Goal: Task Accomplishment & Management: Complete application form

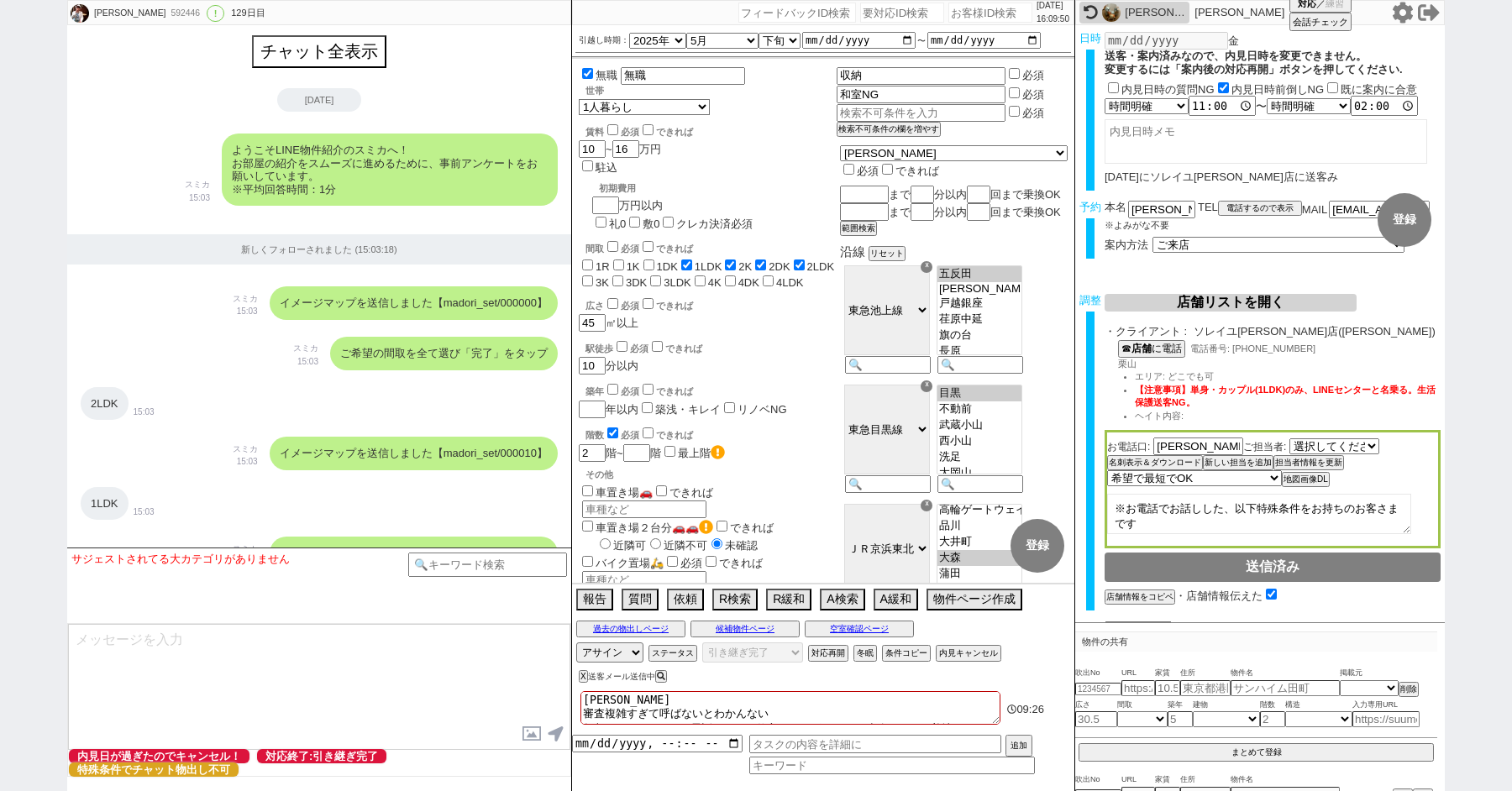
select select "2025"
select select "5"
select select "34"
select select "0"
select select "54"
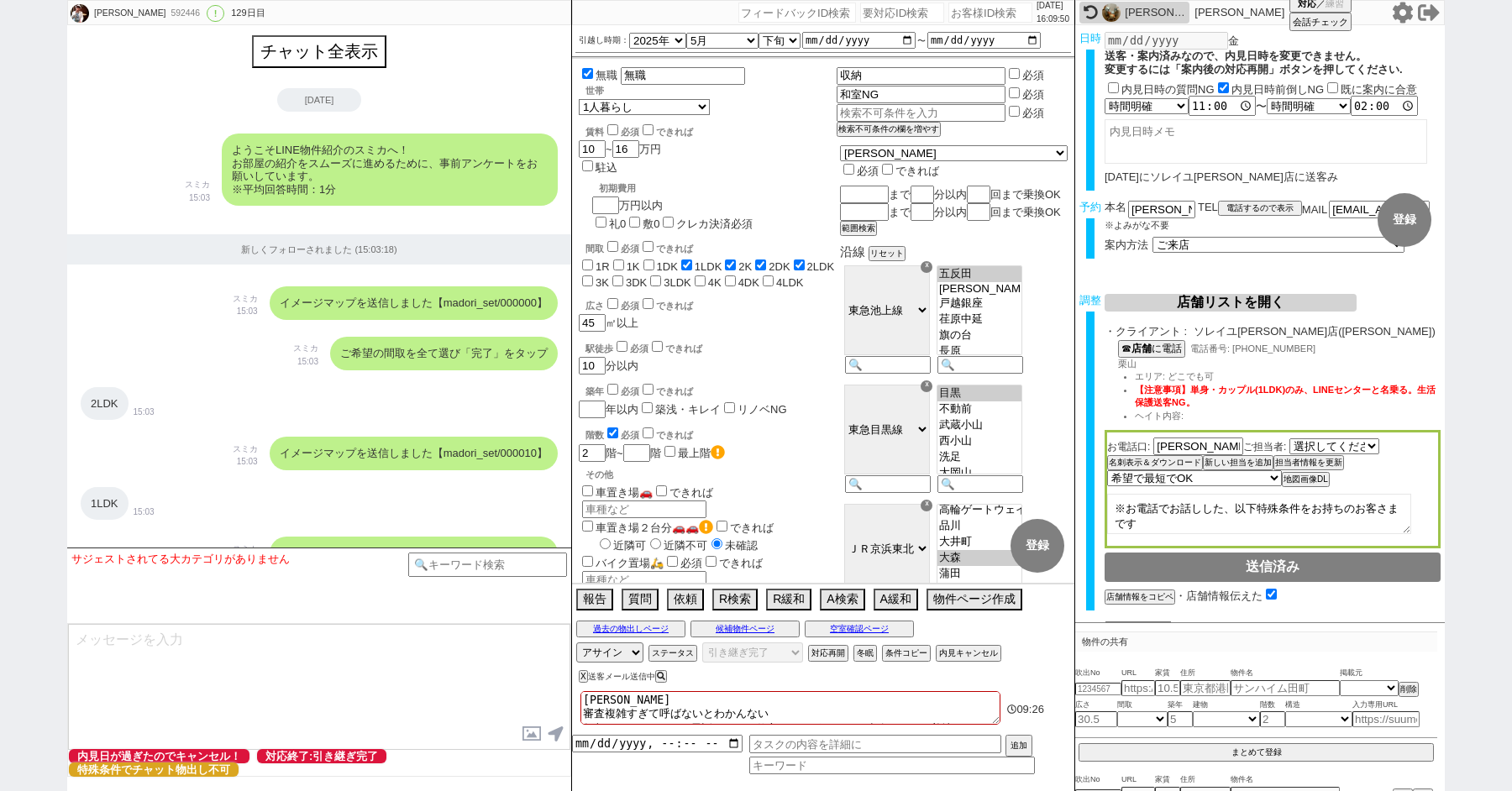
select select "56"
select select "[DATE]"
select select "23"
select select "750"
select select "100"
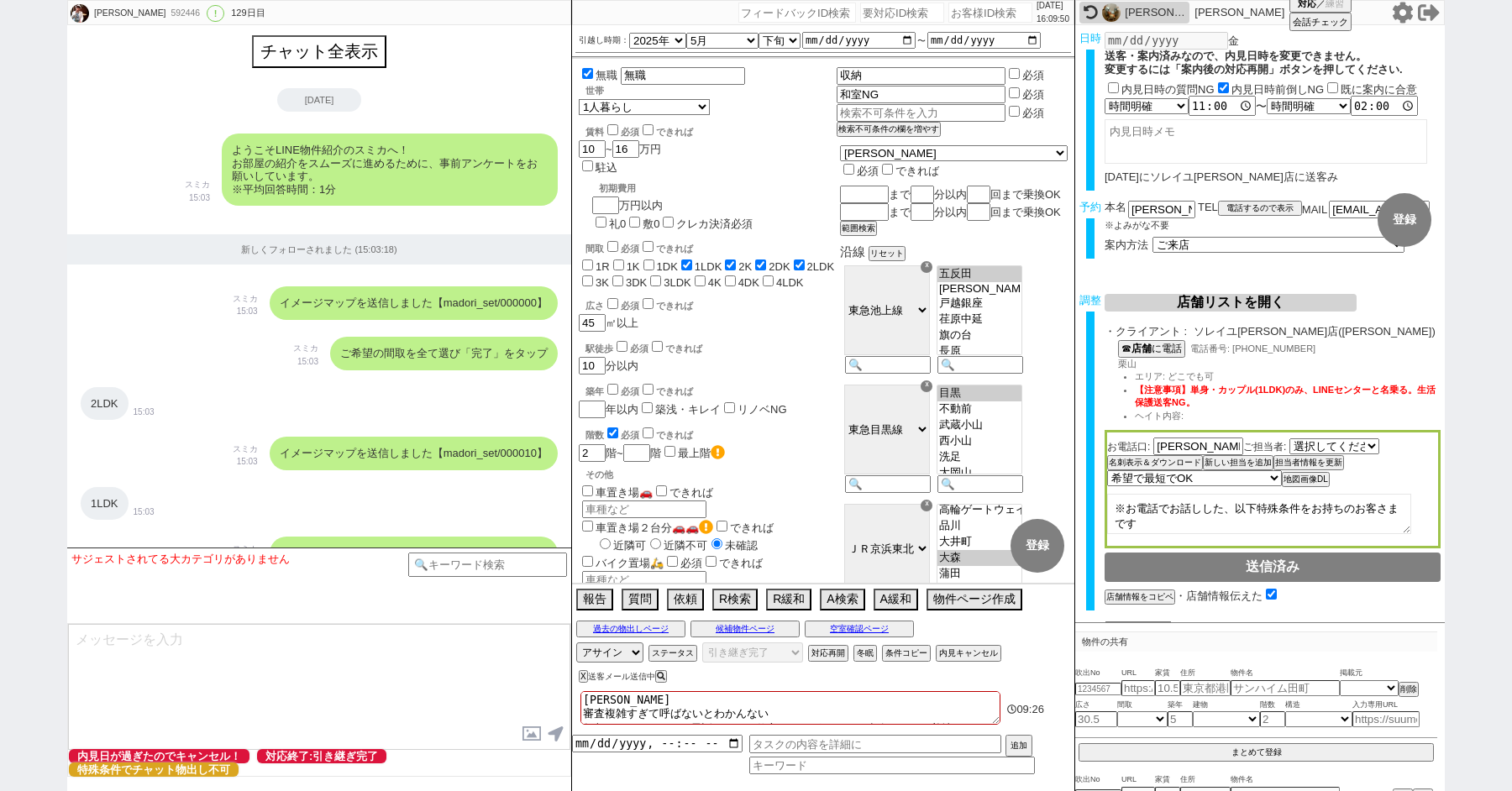
select select "1"
select select "2"
select select "[DATE]"
select select "5"
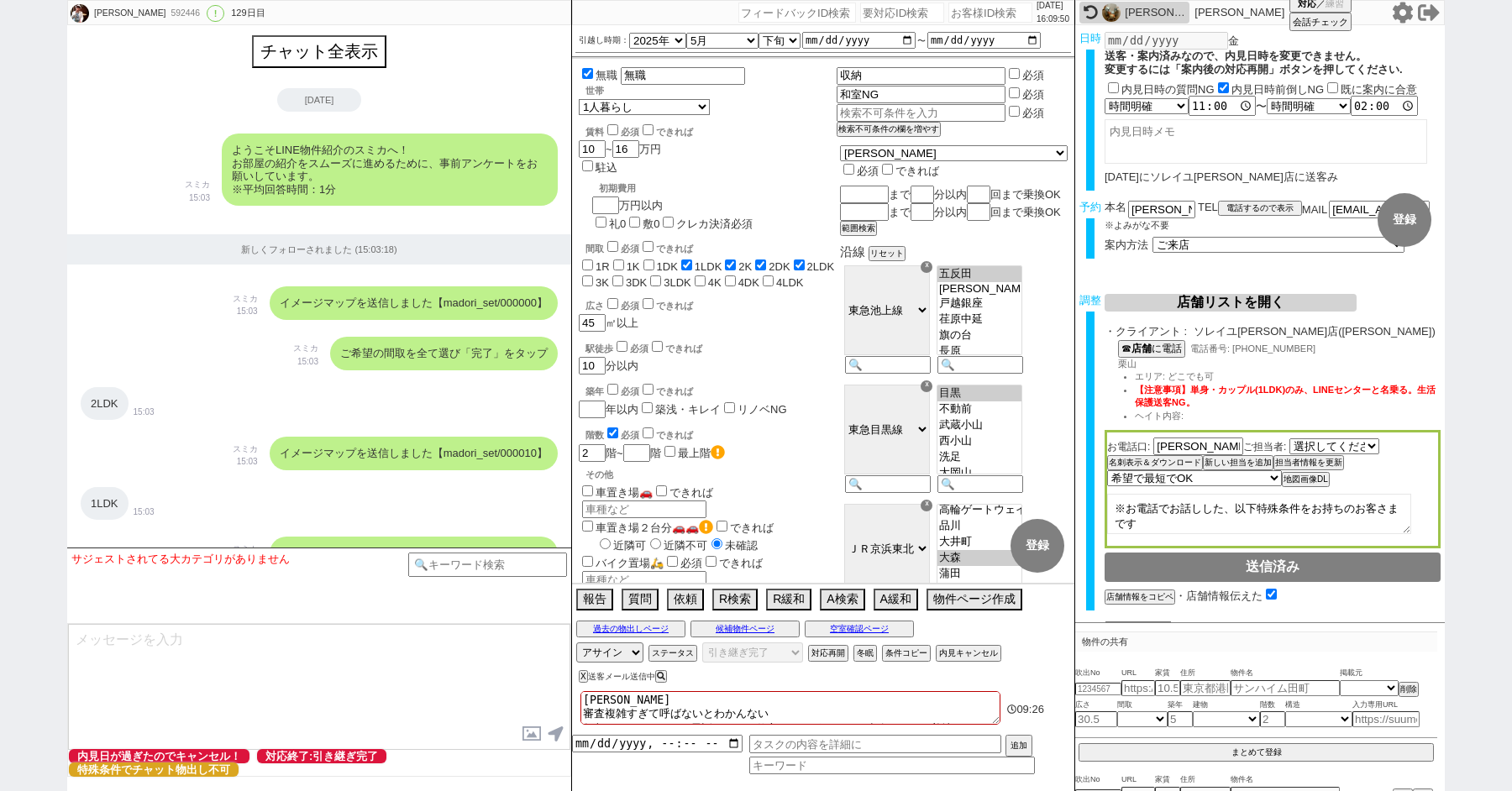
select select
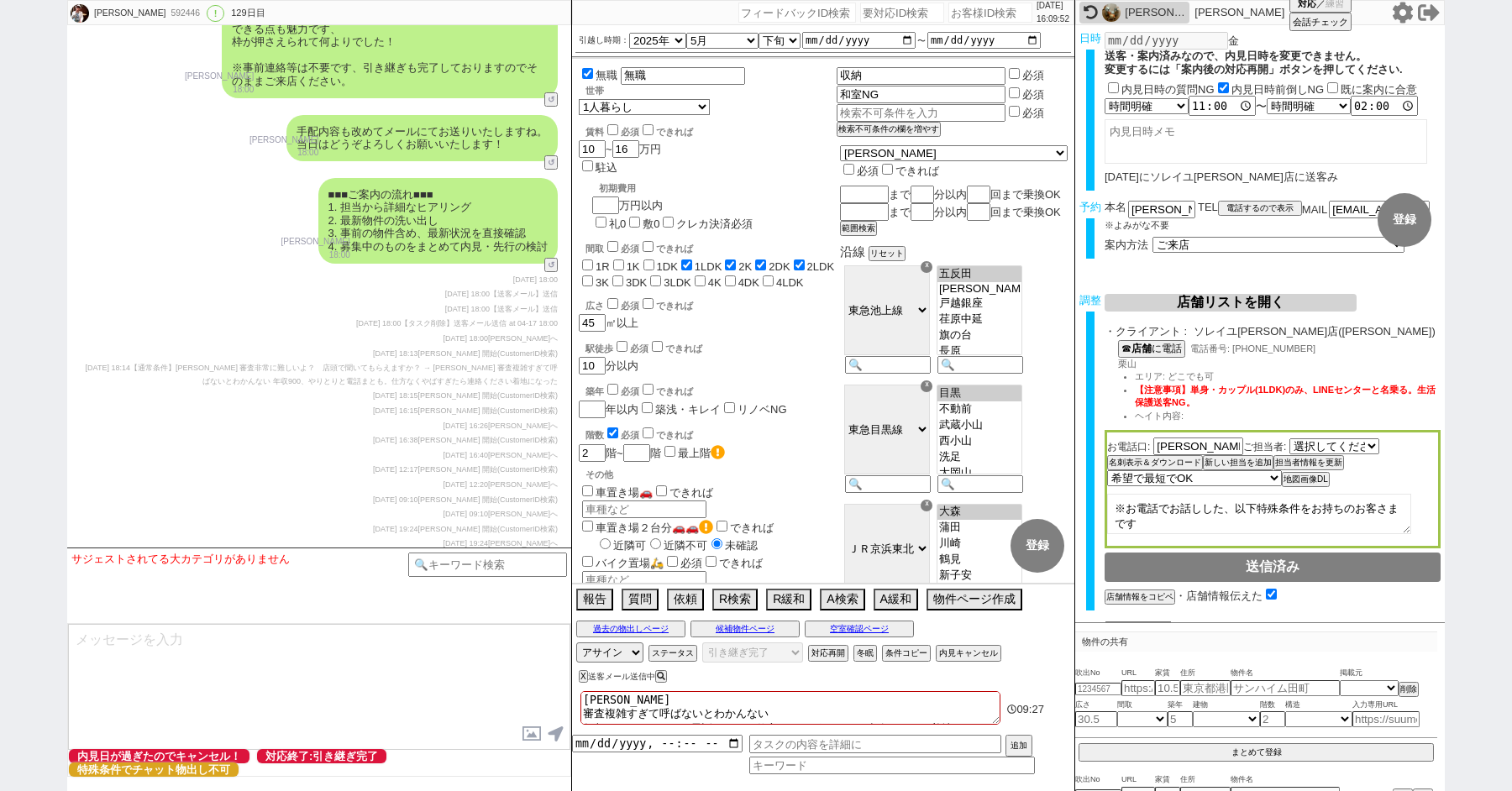
click at [957, 15] on input "number" at bounding box center [990, 13] width 84 height 20
type input "41953"
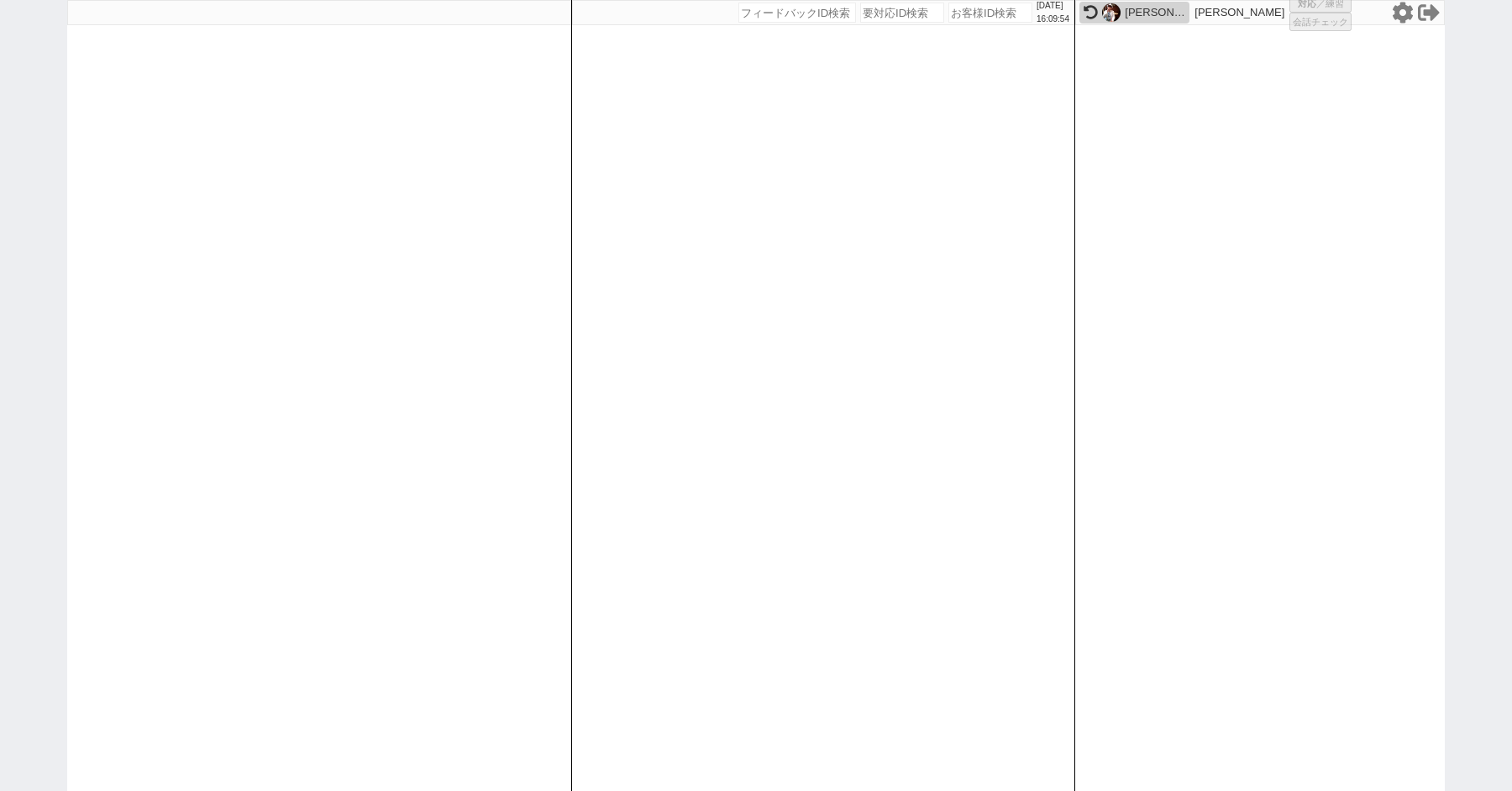
select select "400"
select select "4"
select select "10"
select select "8"
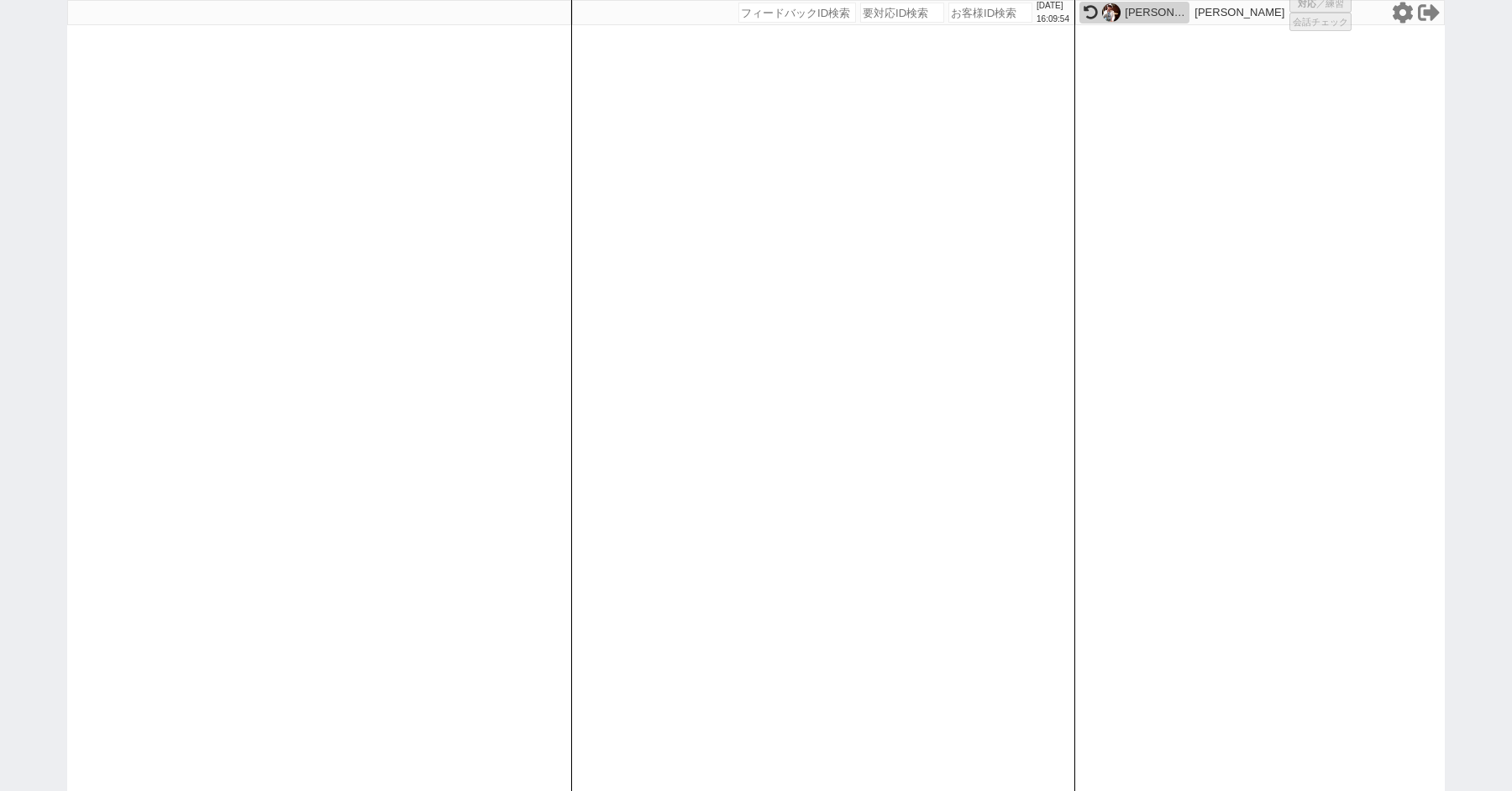
select select "8"
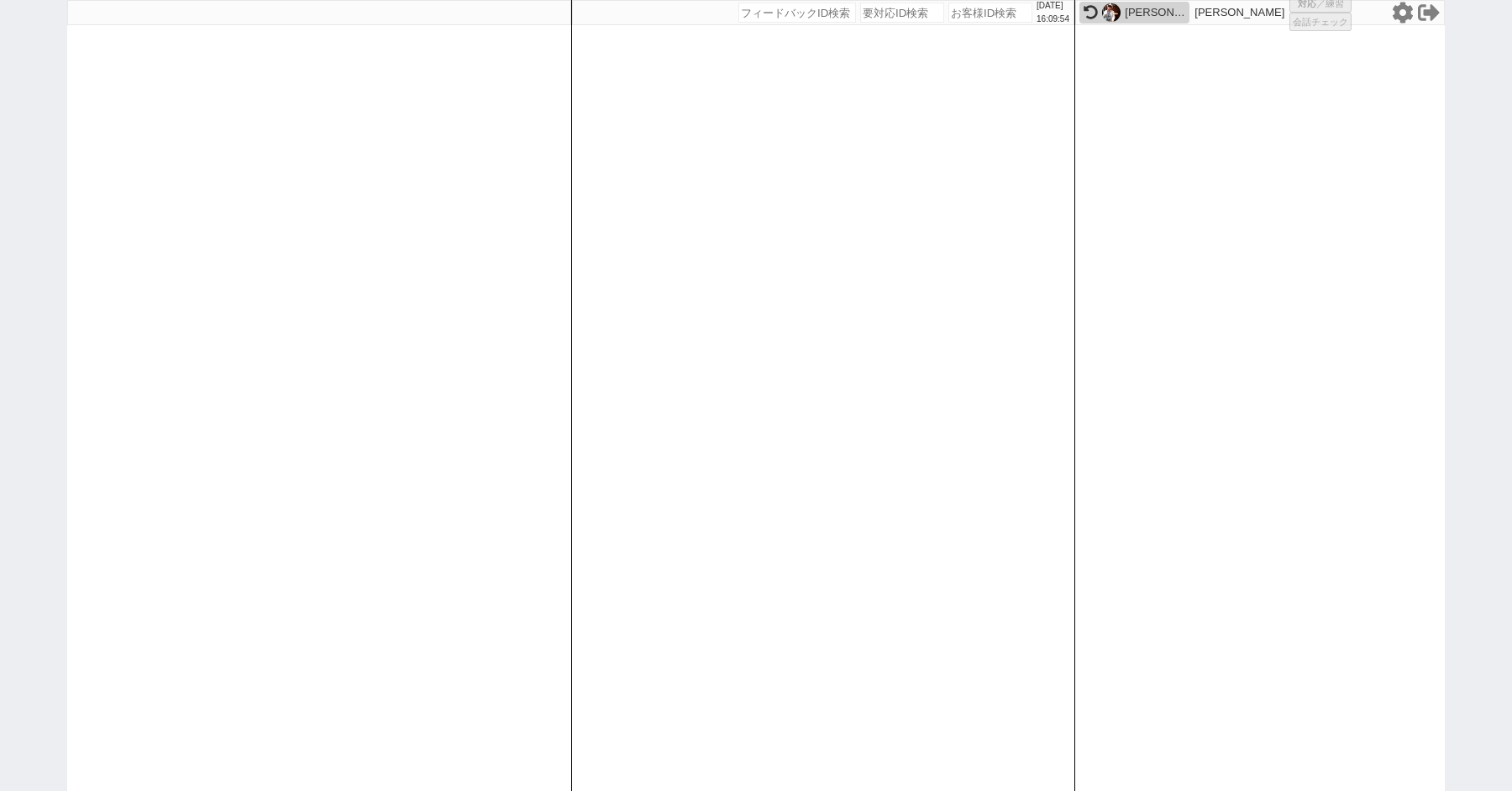
select select "8"
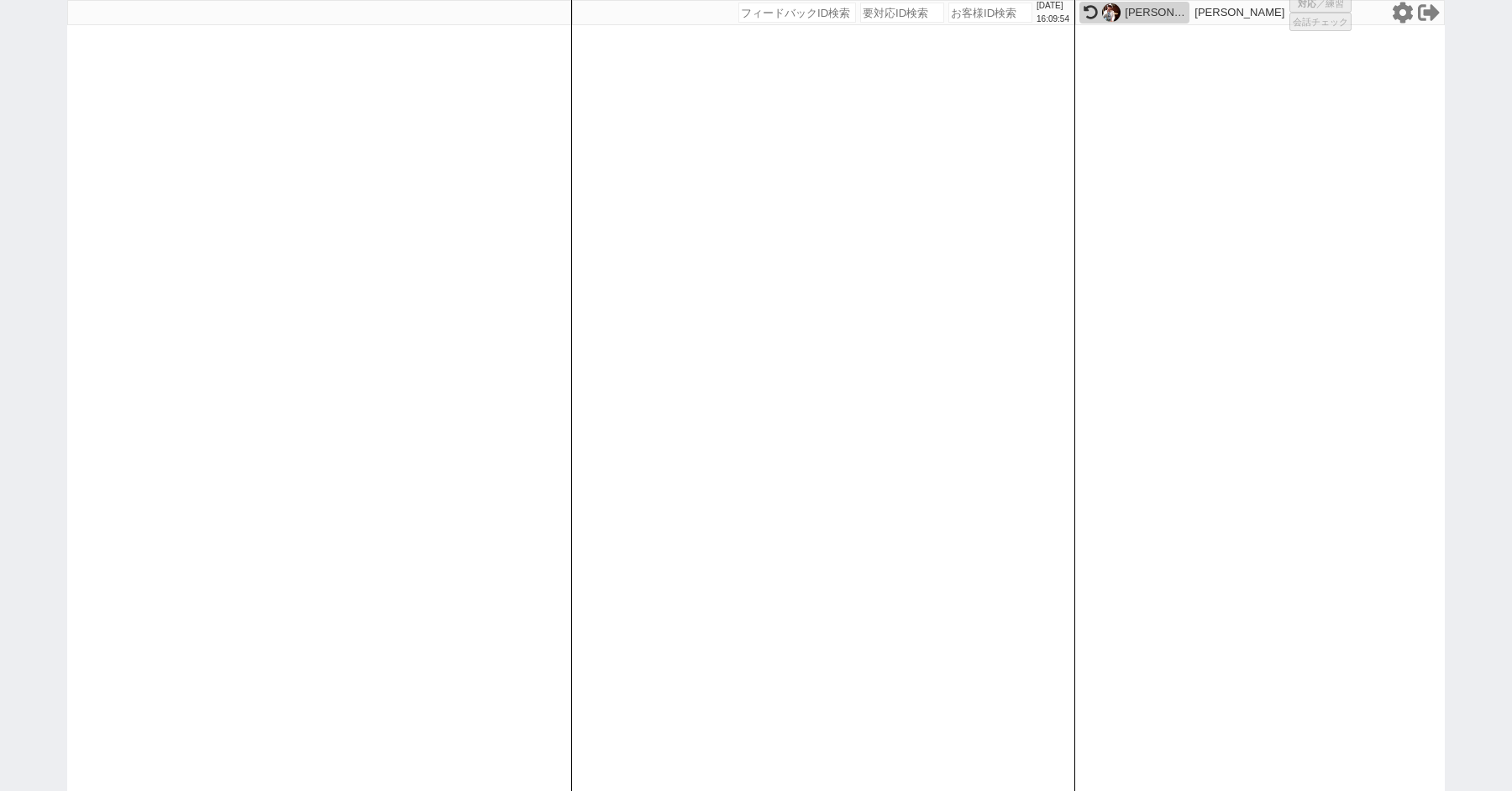
select select "8"
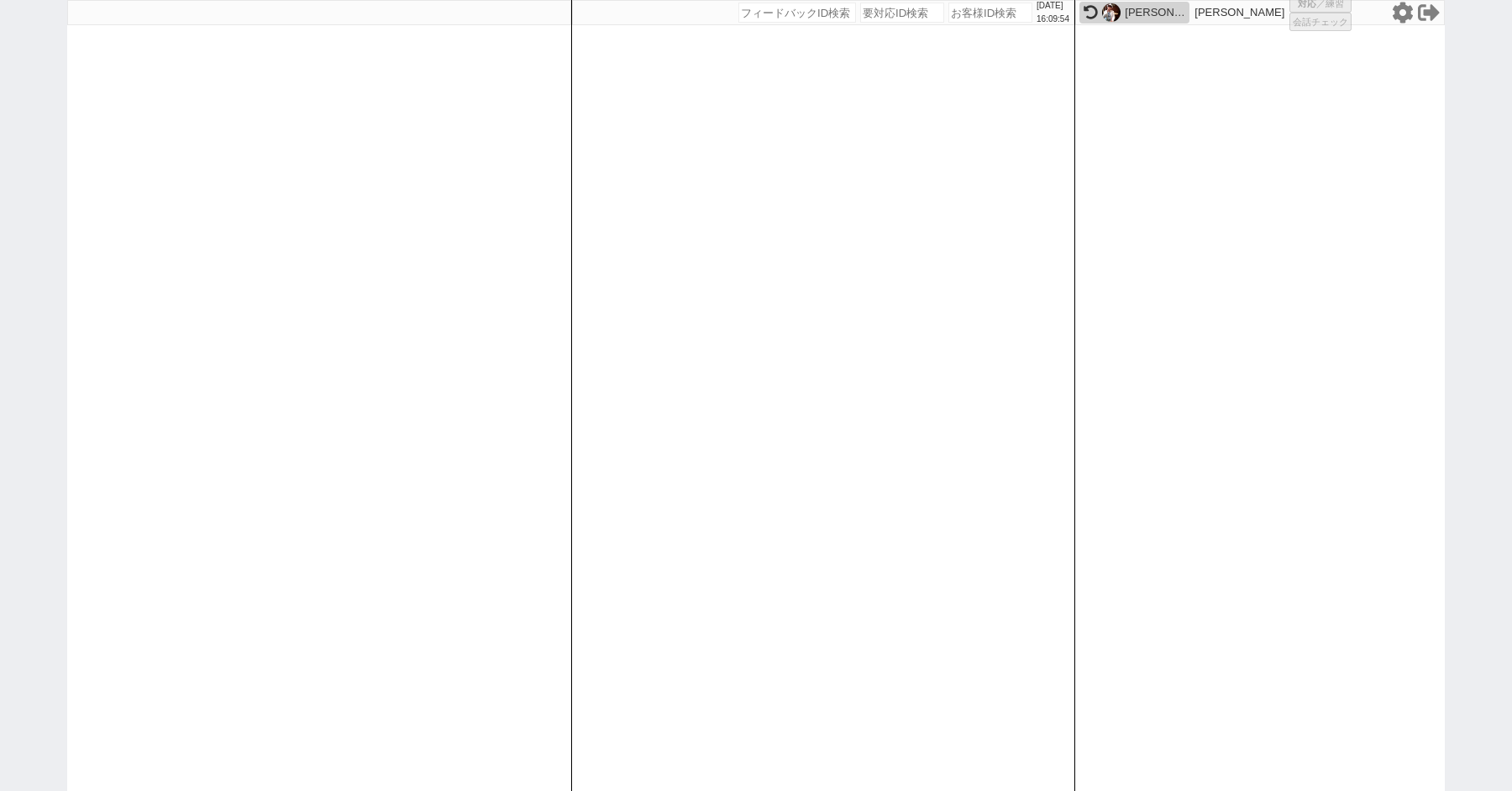
select select "8"
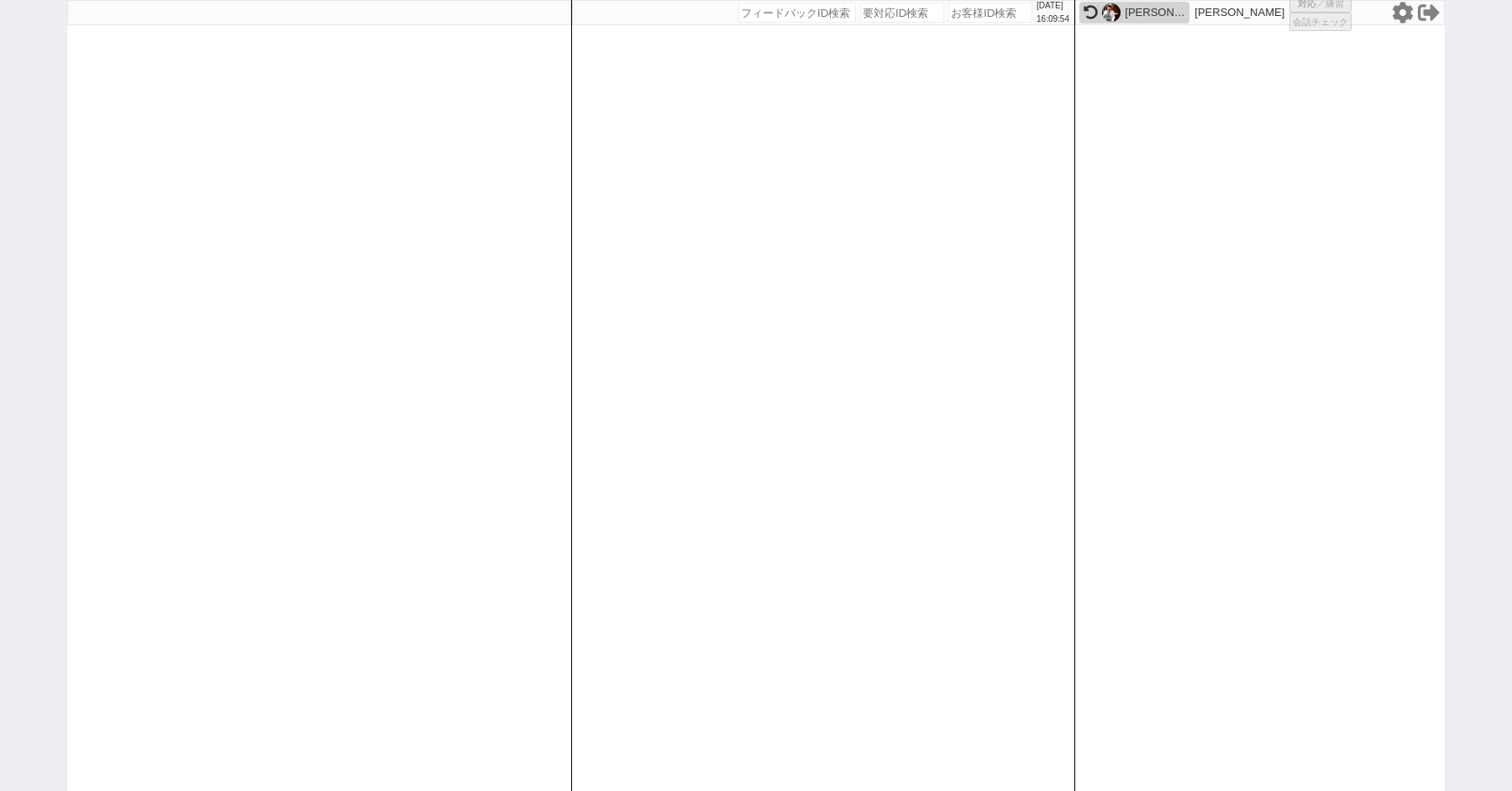
select select "8"
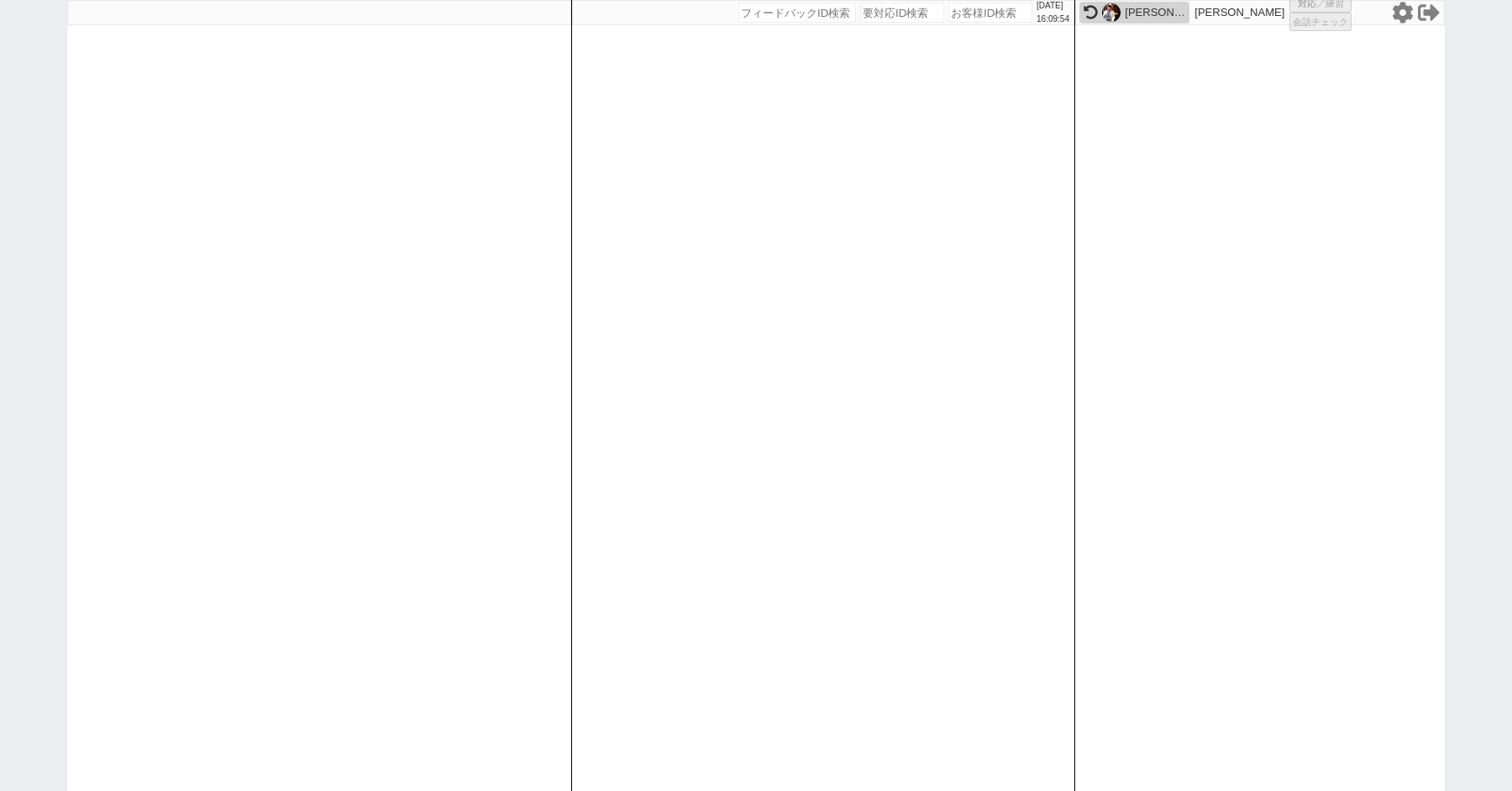
select select "8"
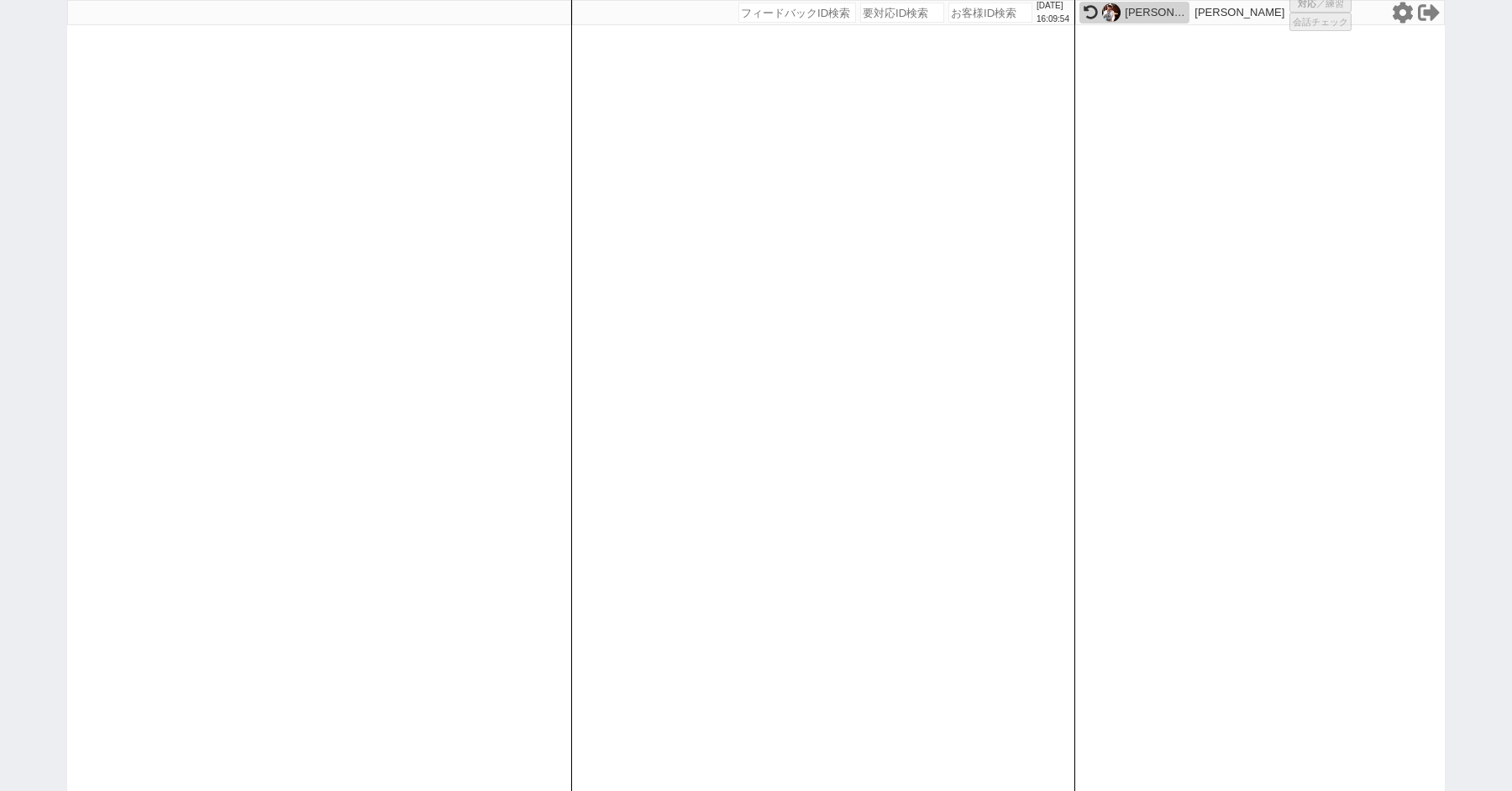
select select "8"
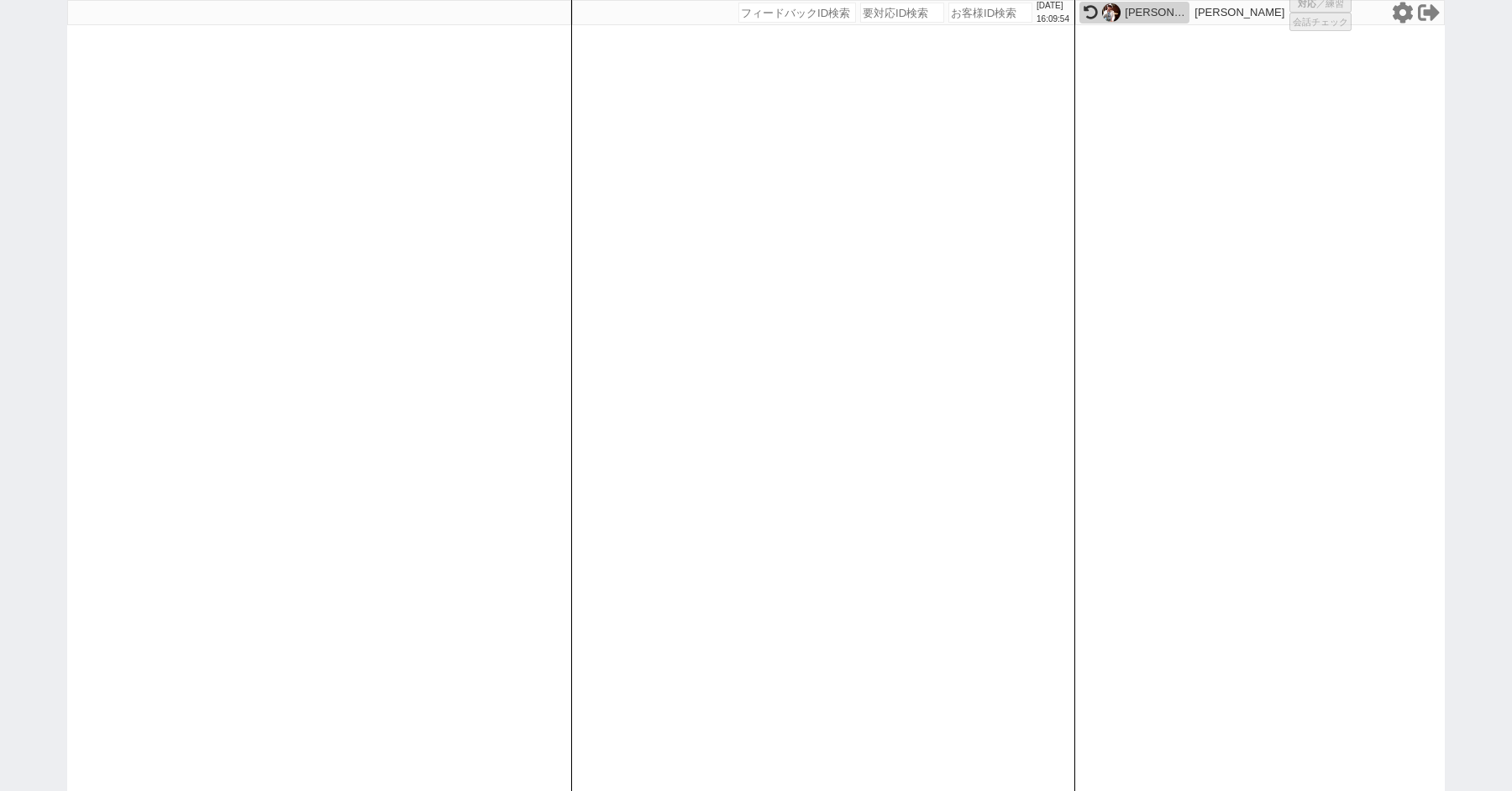
select select "8"
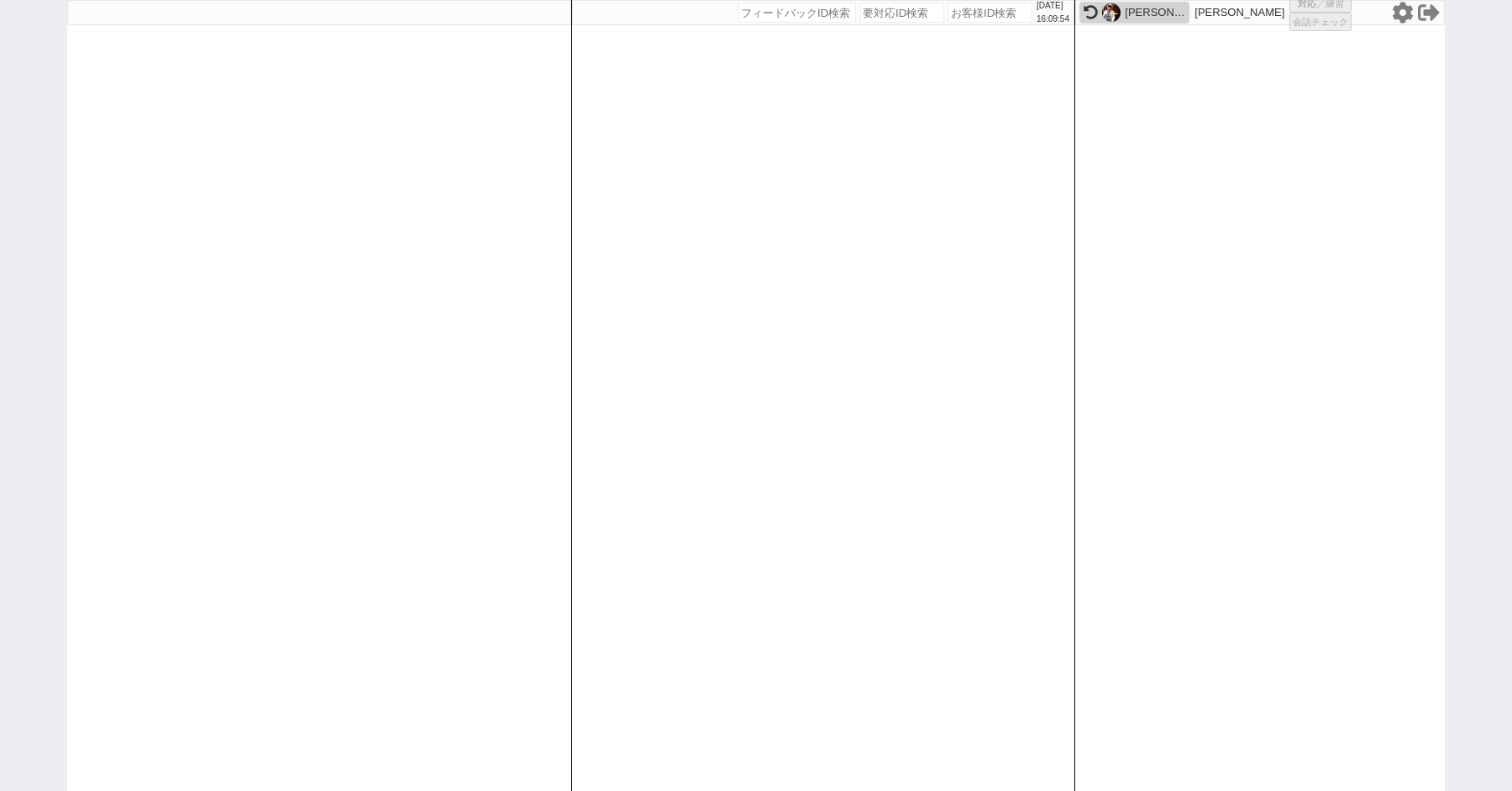
select select "8"
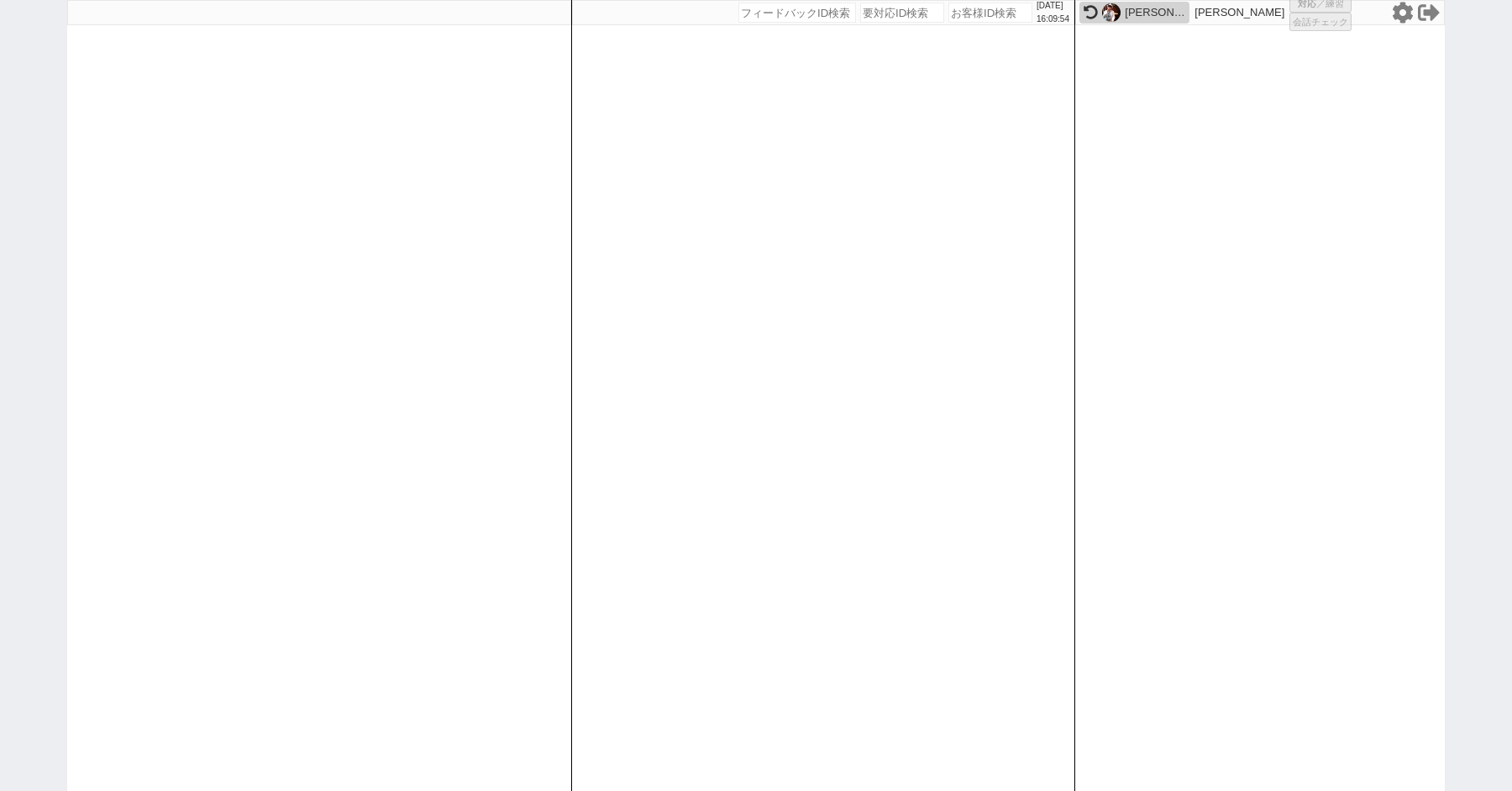
select select "8"
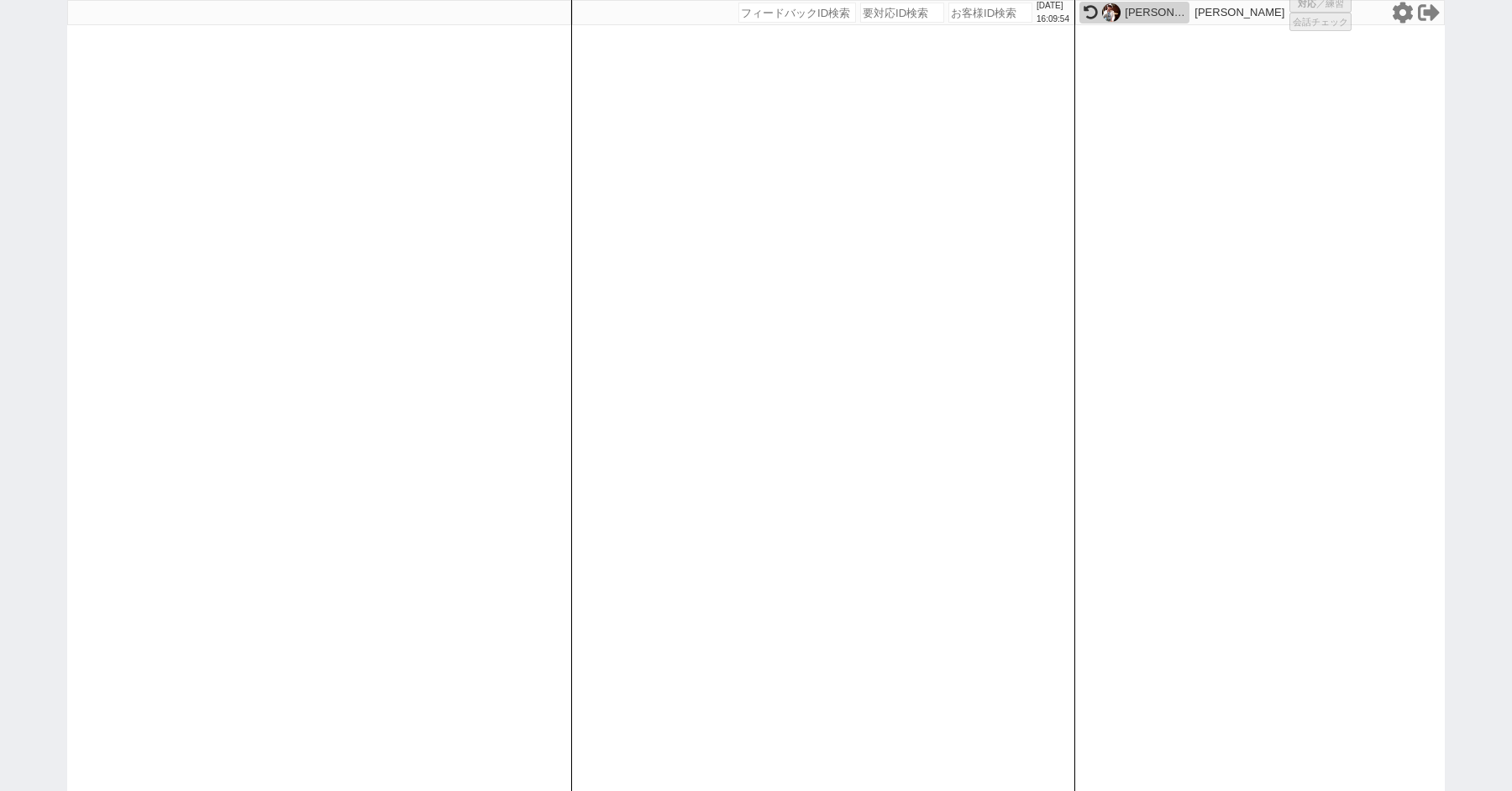
select select "8"
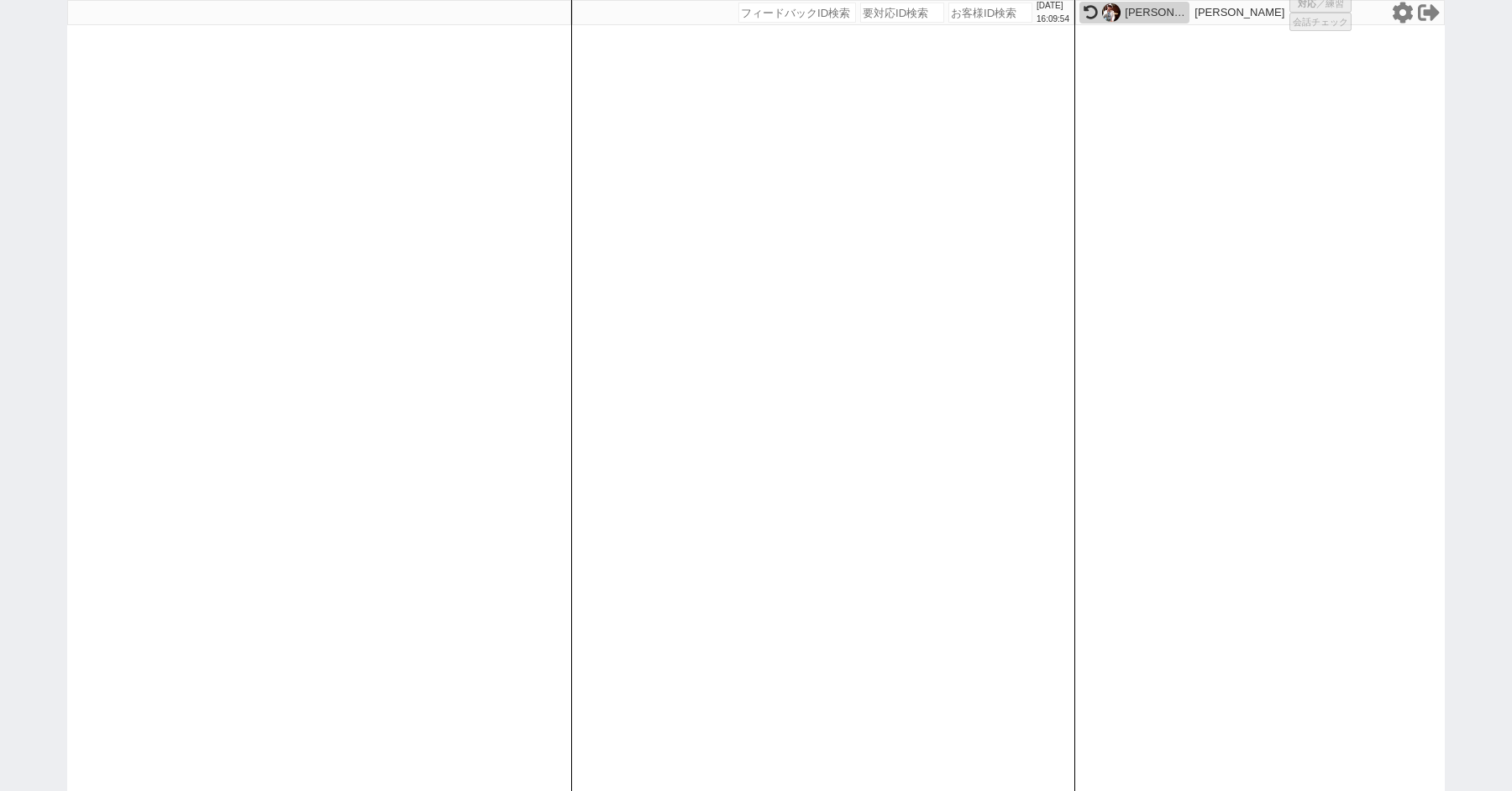
select select "10"
select select "8"
select select "10"
select select "8"
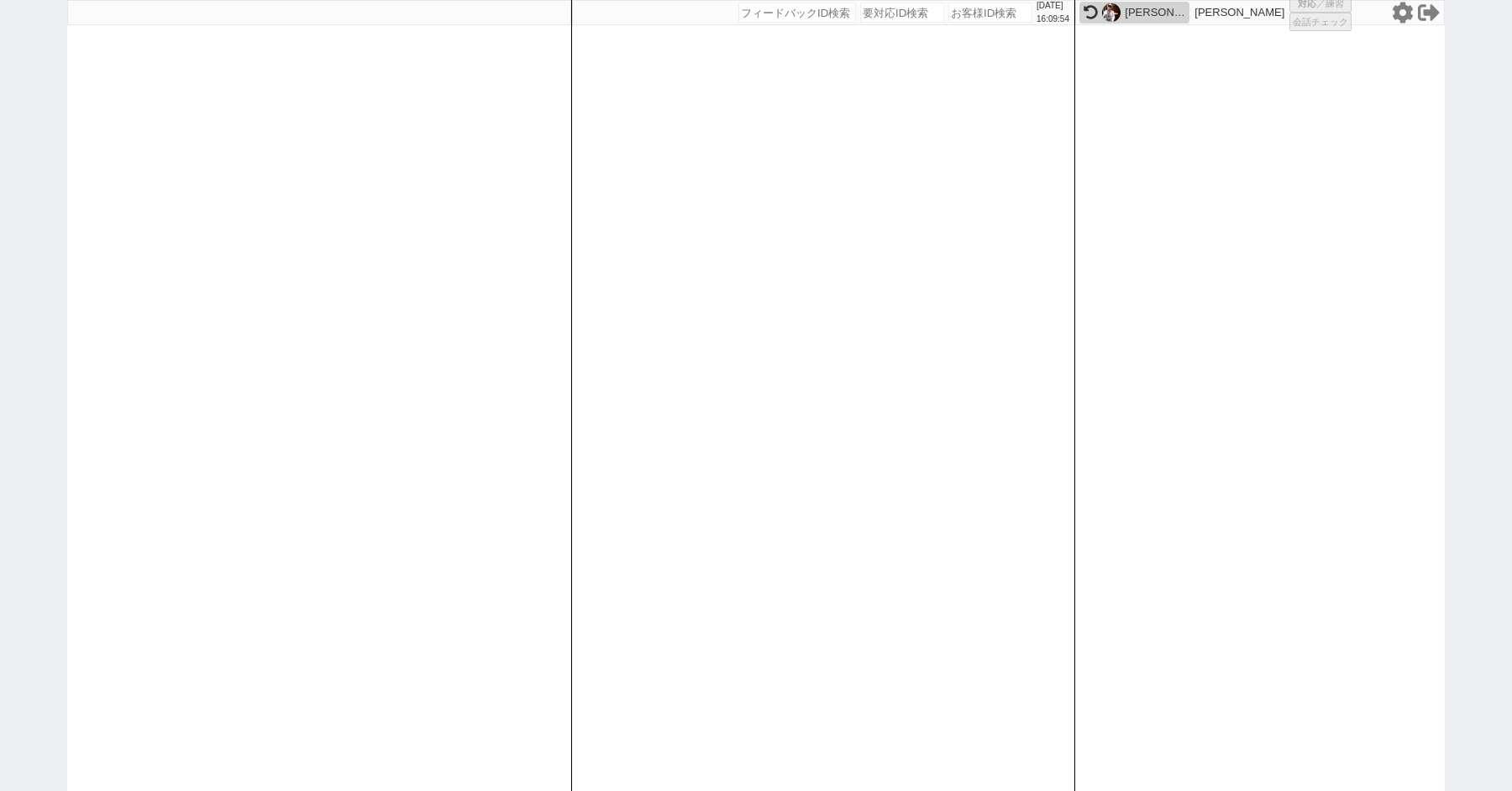
select select "3"
select select "8"
select select
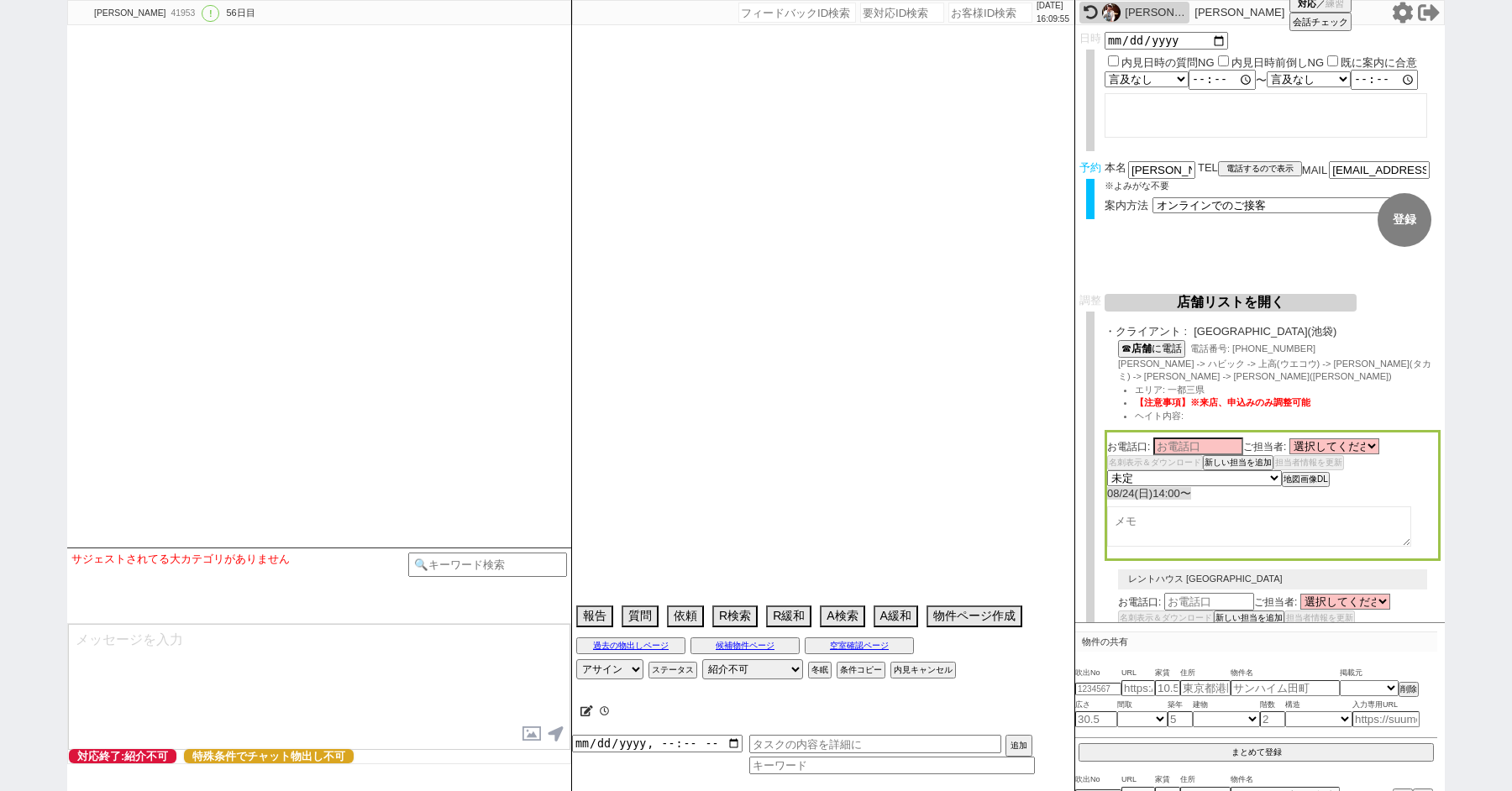
type textarea "ここにたどり着いた人は[PERSON_NAME]までお知らせください。 お客様の特定用に伝えているカスタマーIDとなってます。"
select select "13"
select select "0"
select select "21"
select select "33"
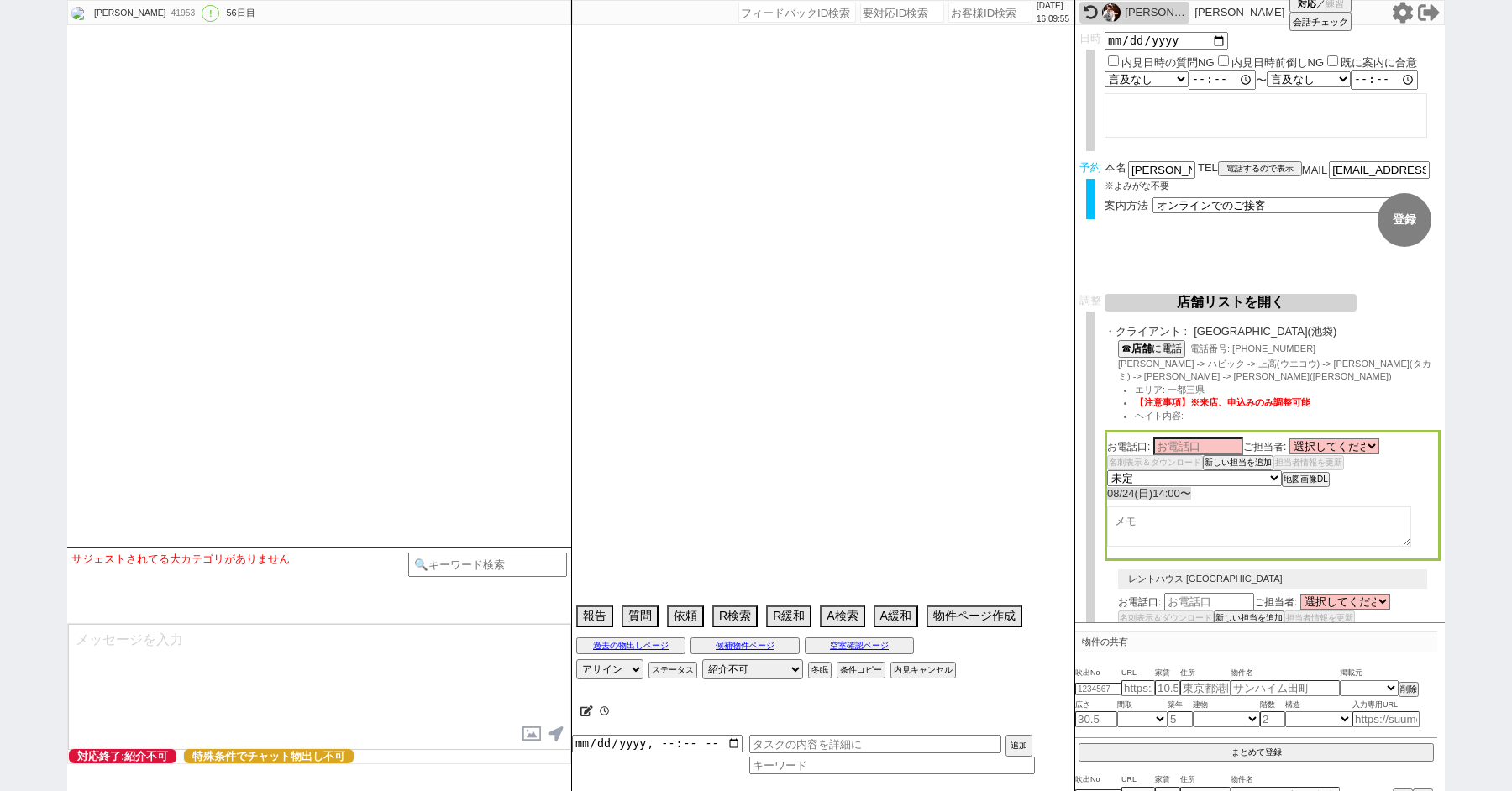
select select "959"
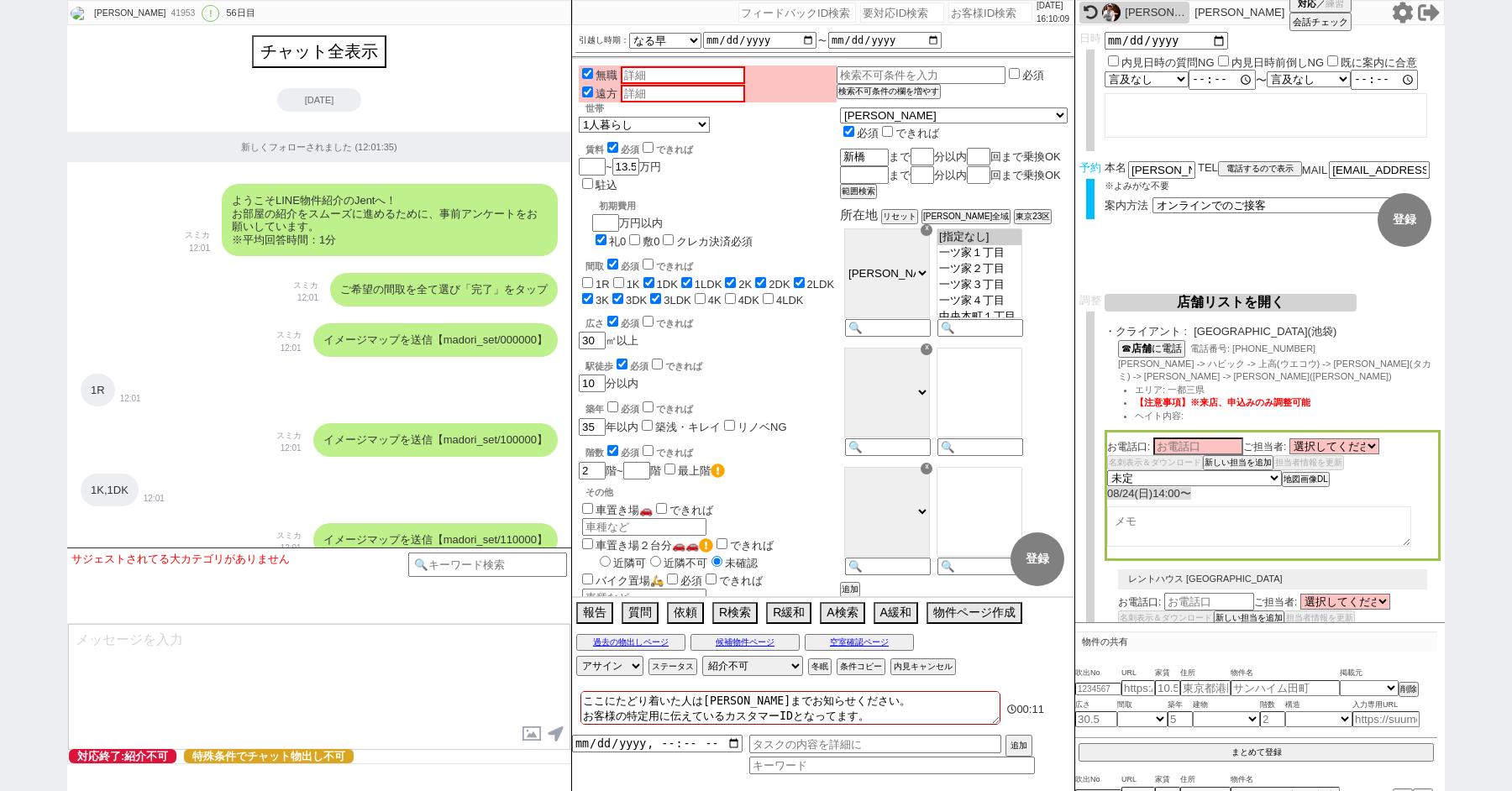
scroll to position [111, 0]
